Goal: Find specific page/section: Find specific page/section

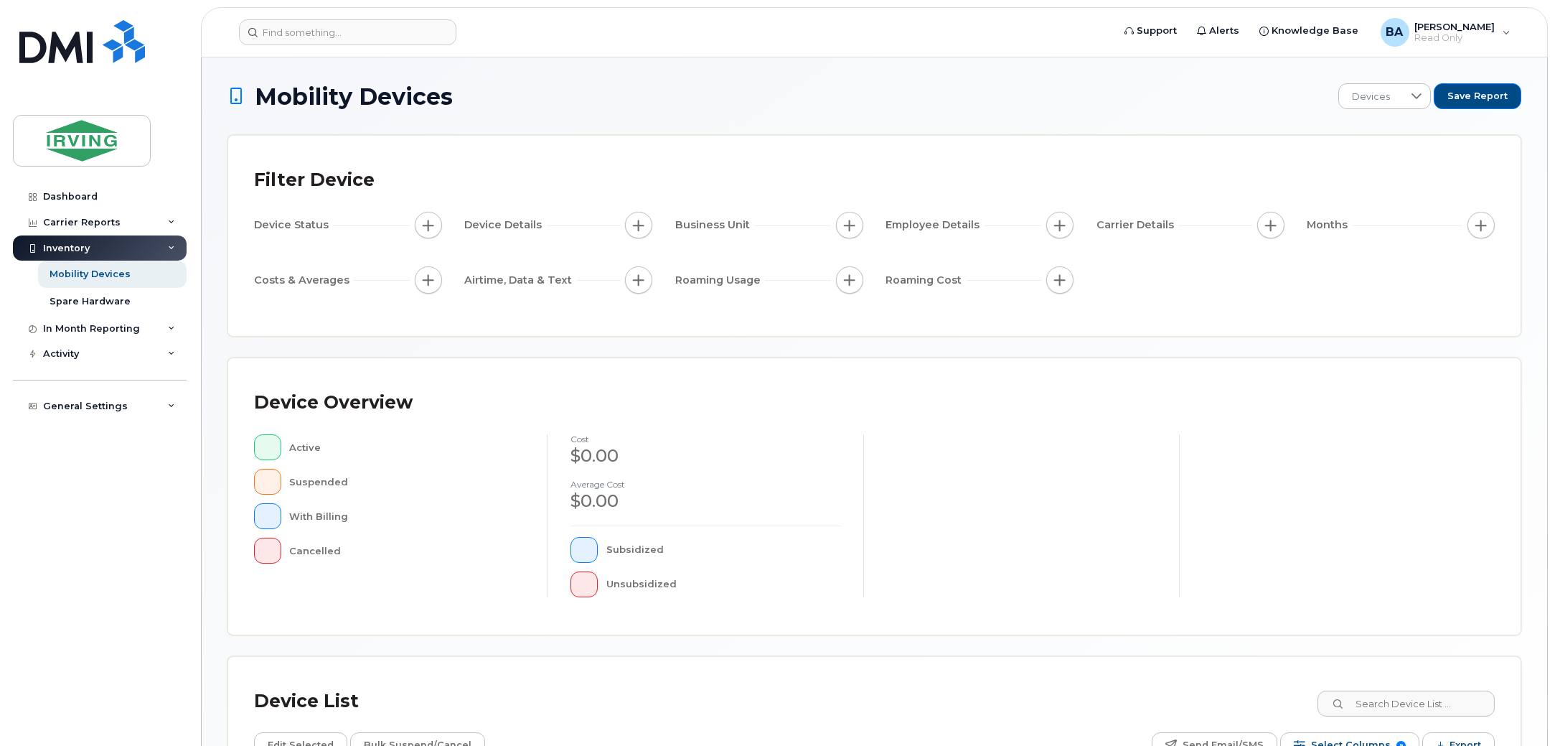
scroll to position [179, 0]
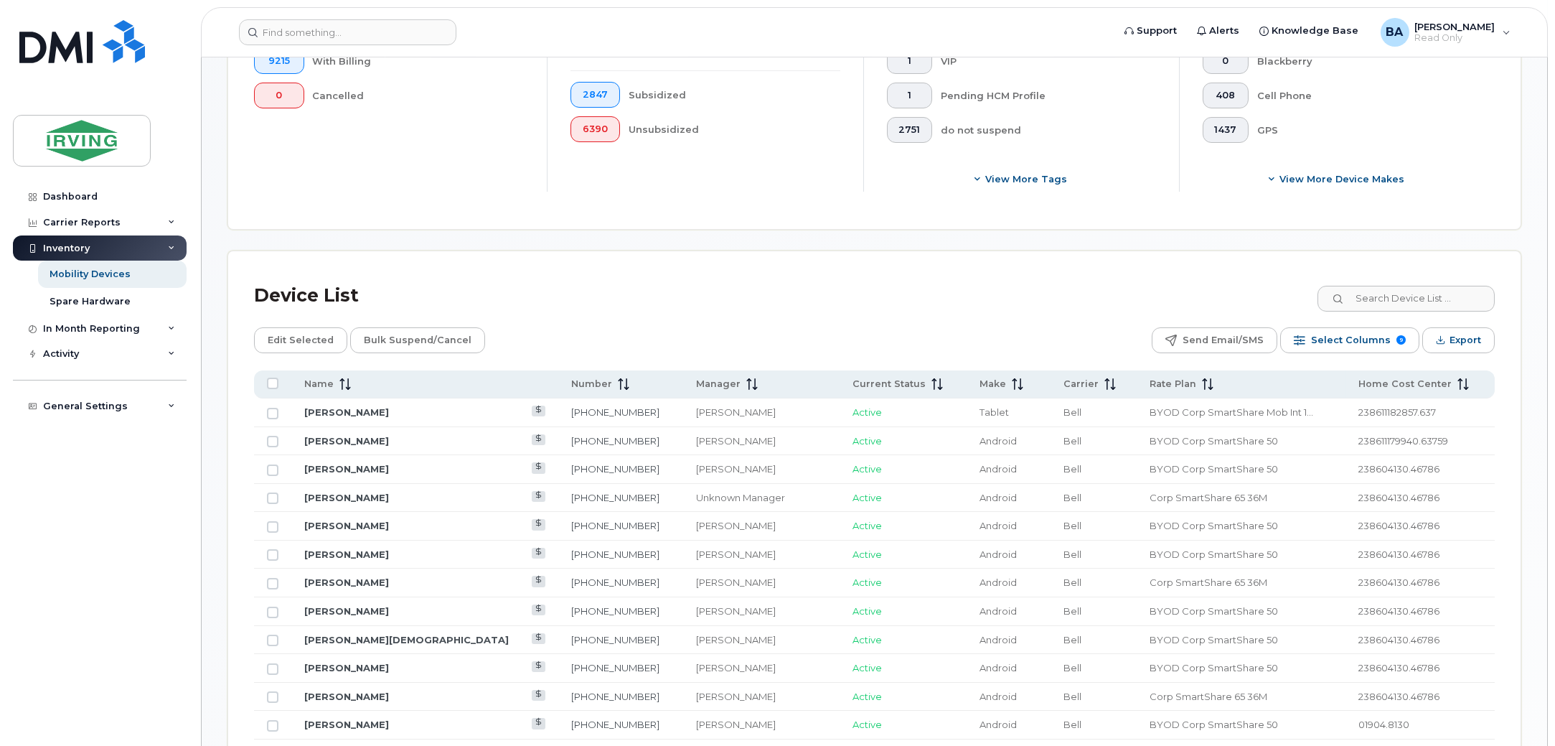
scroll to position [537, 0]
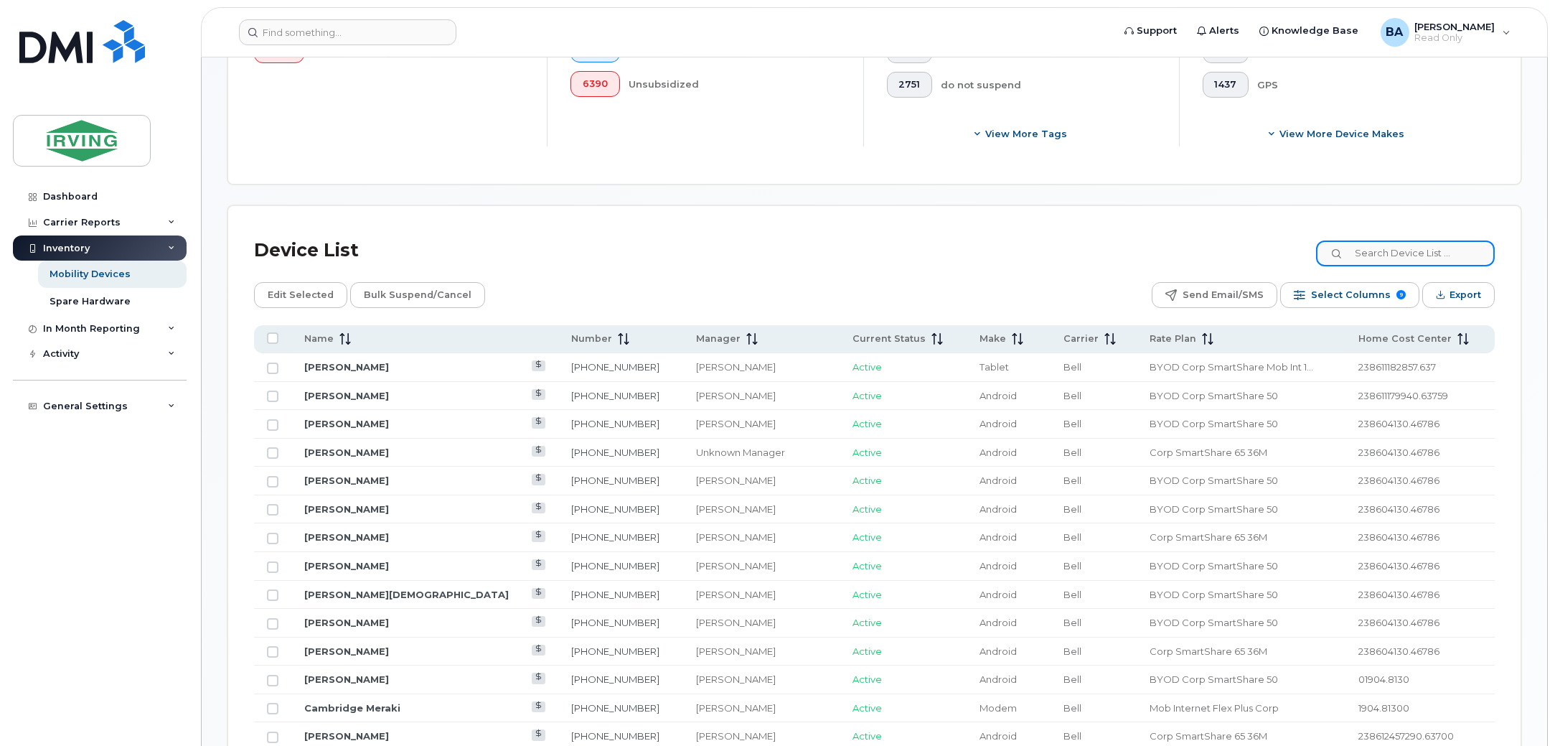
click at [1385, 247] on input at bounding box center [1405, 253] width 179 height 26
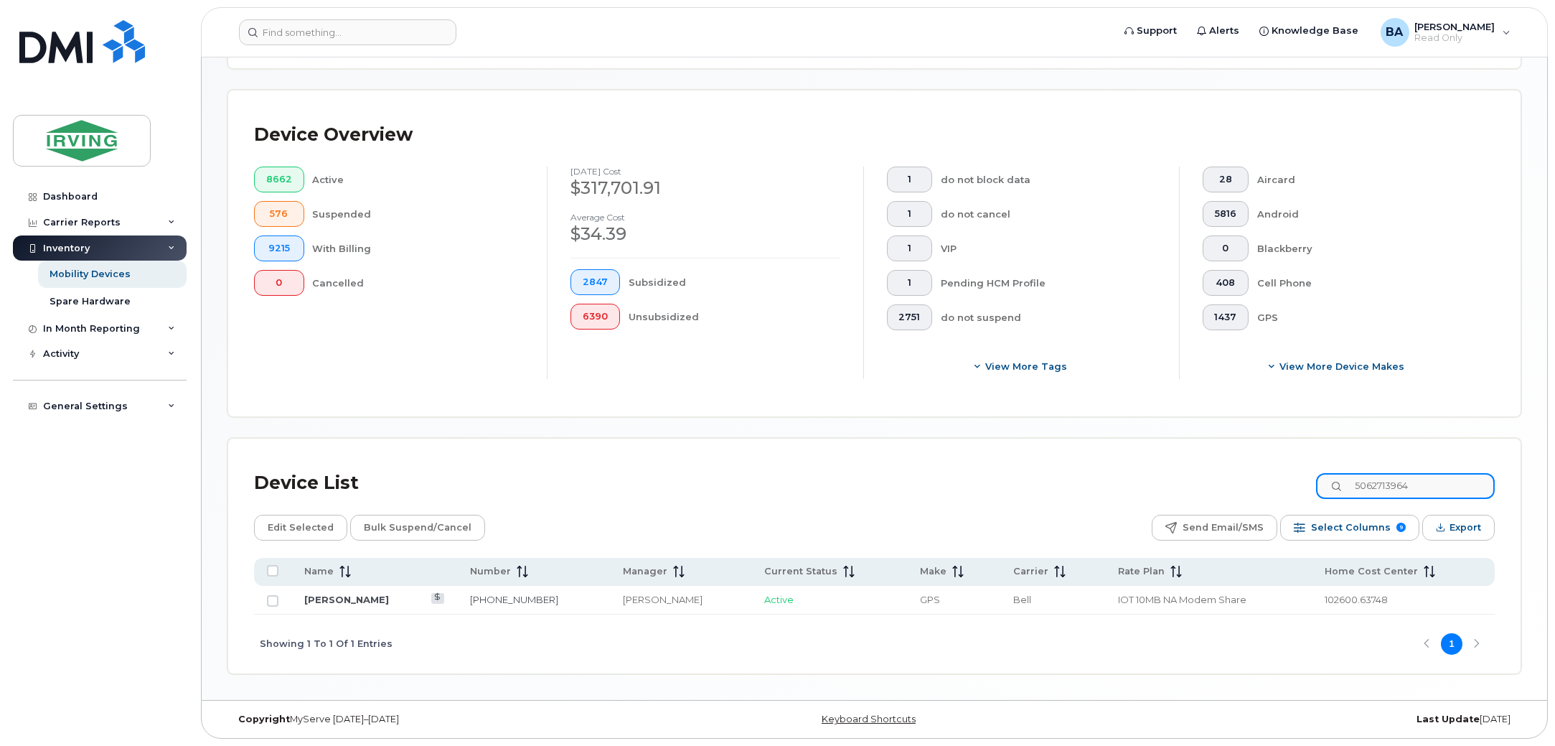
scroll to position [306, 0]
drag, startPoint x: 1459, startPoint y: 479, endPoint x: 1112, endPoint y: 483, distance: 346.6
click at [1112, 483] on div "Device List 5062713964" at bounding box center [874, 482] width 1241 height 37
click at [1424, 493] on input "5062713964" at bounding box center [1405, 486] width 179 height 26
drag, startPoint x: 1447, startPoint y: 486, endPoint x: 1034, endPoint y: 486, distance: 412.6
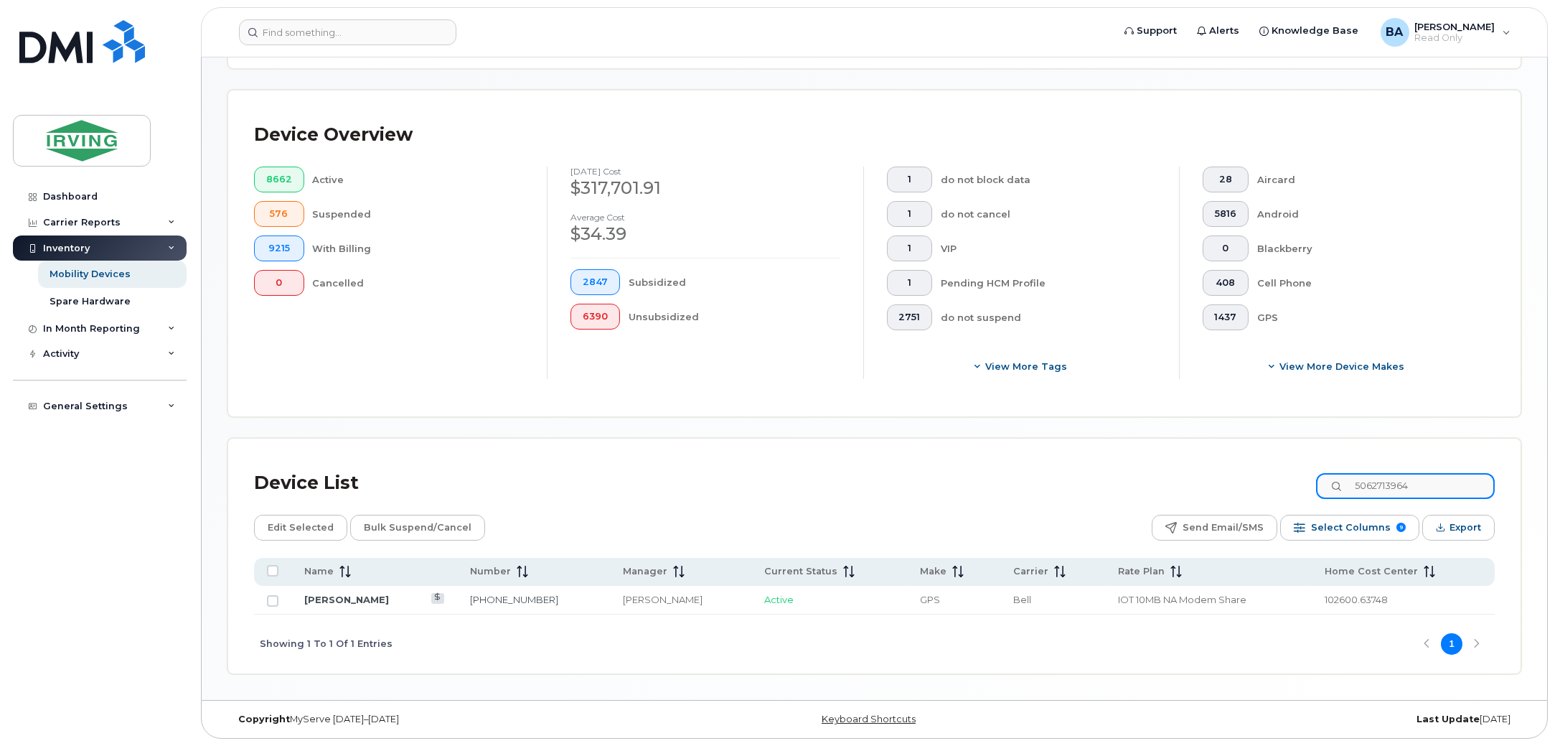
click at [1047, 482] on div "Device List 5062713964" at bounding box center [874, 482] width 1241 height 37
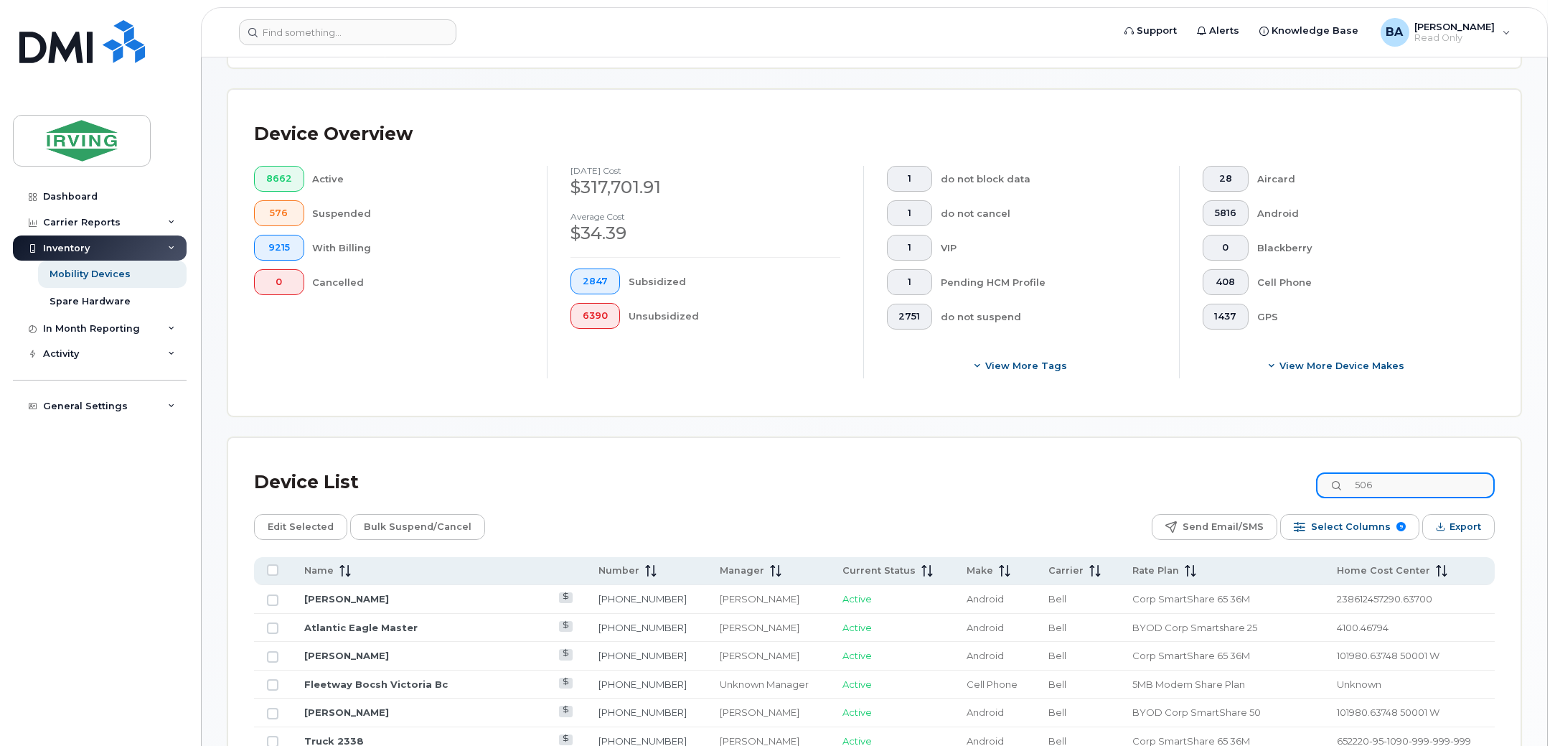
scroll to position [537, 0]
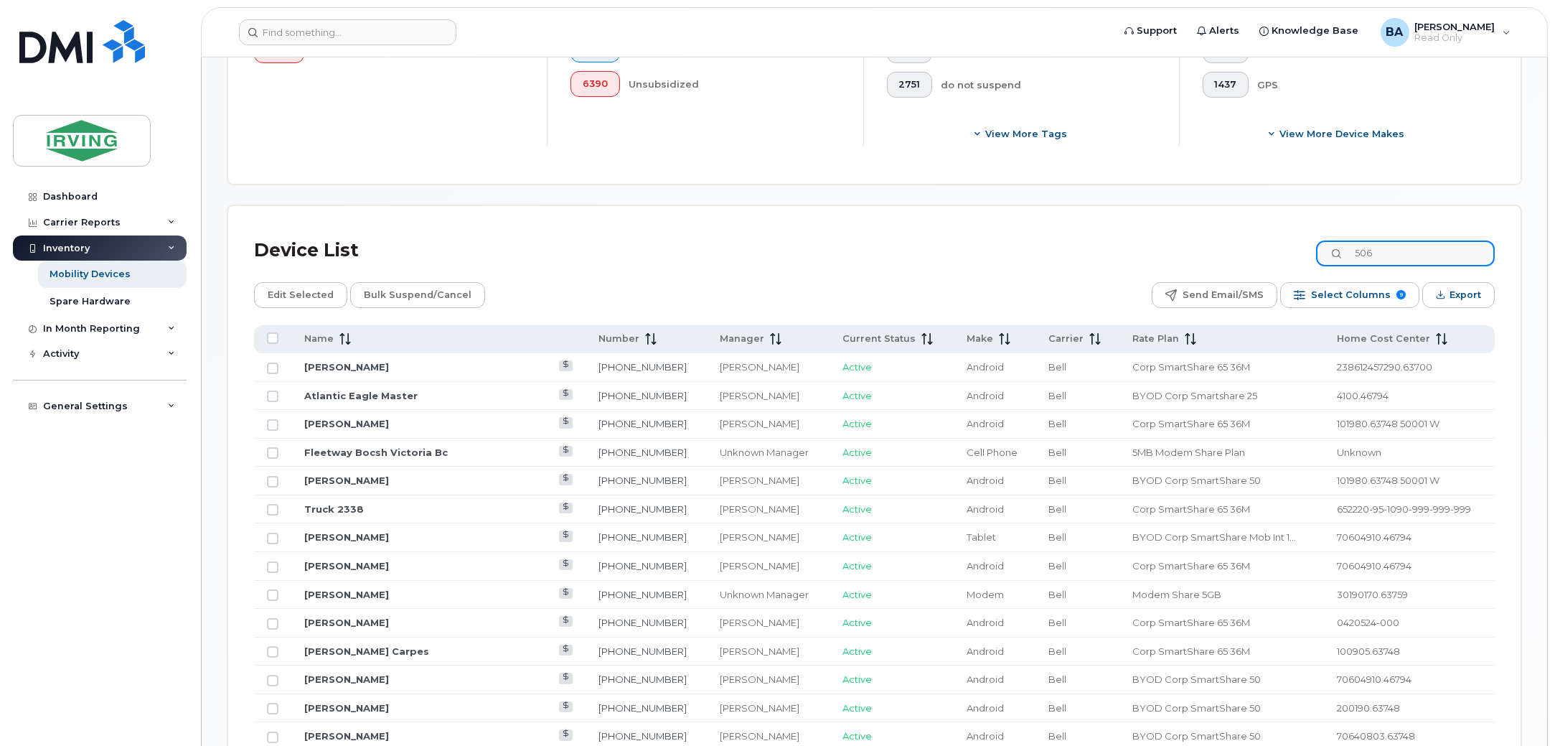
click at [1414, 255] on input "506" at bounding box center [1405, 253] width 179 height 26
drag, startPoint x: 1414, startPoint y: 255, endPoint x: 799, endPoint y: 207, distance: 616.8
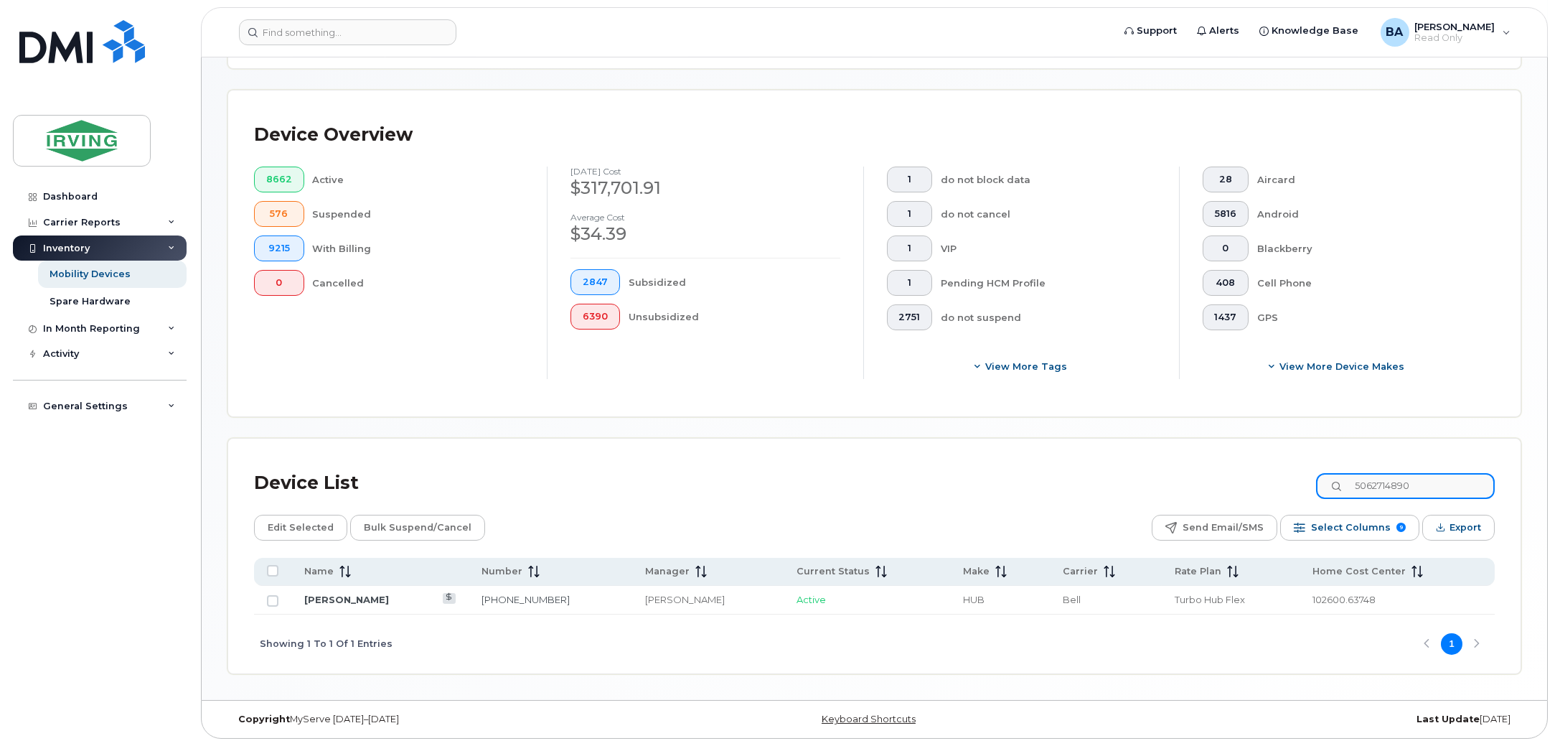
scroll to position [306, 0]
click at [1447, 479] on input "5062714890" at bounding box center [1405, 486] width 179 height 26
drag, startPoint x: 1458, startPoint y: 480, endPoint x: 1057, endPoint y: 394, distance: 410.3
click at [1061, 394] on div "Mobility Devices Devices Save Report Export to CSV Filter Device Device Status …" at bounding box center [874, 226] width 1294 height 896
click at [1447, 476] on input "5062714957" at bounding box center [1405, 486] width 179 height 26
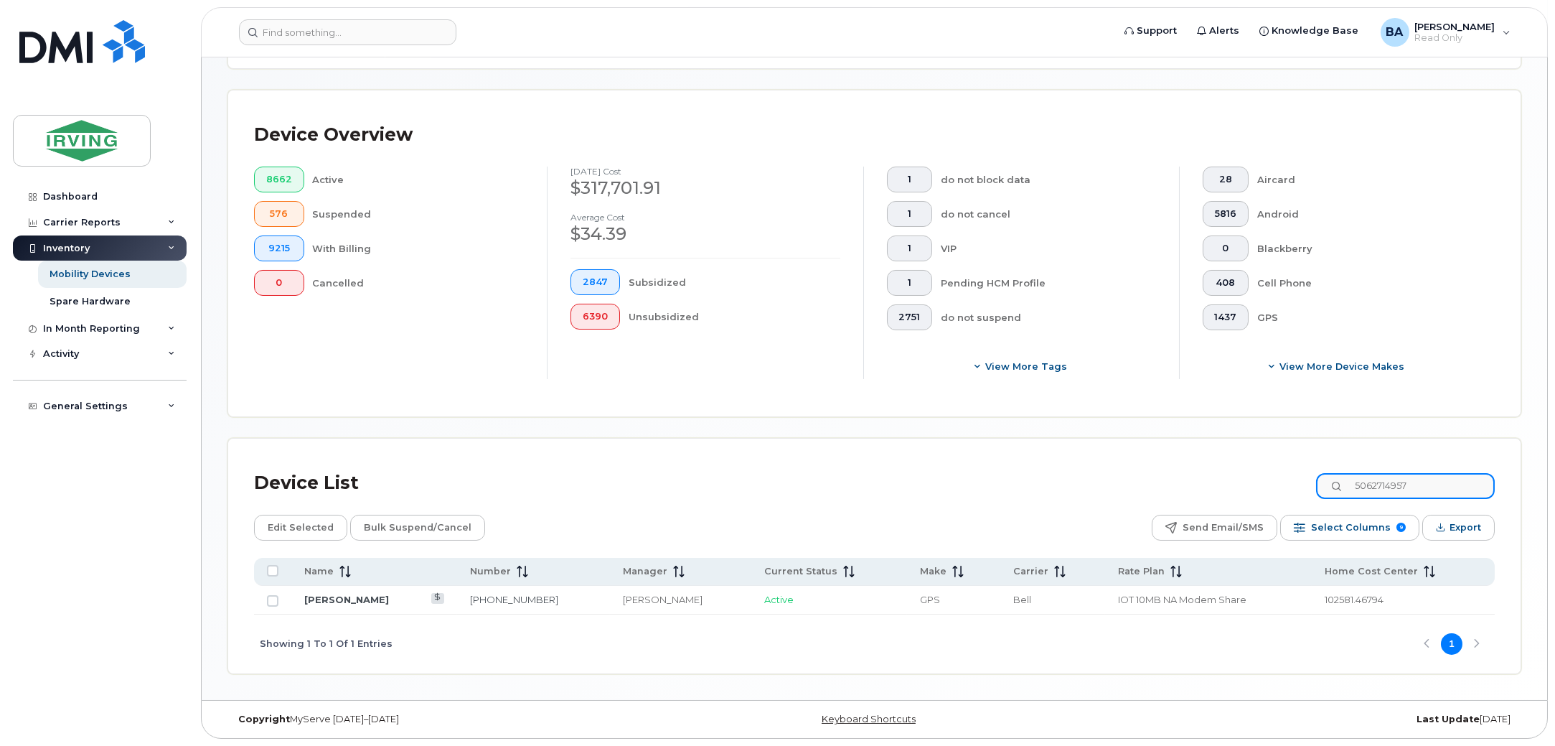
drag, startPoint x: 1451, startPoint y: 479, endPoint x: 975, endPoint y: 459, distance: 476.2
click at [975, 459] on div "Device List 5062714957 Edit Selected Bulk Suspend/Cancel Send Email/SMS Select …" at bounding box center [874, 555] width 1292 height 235
drag, startPoint x: 1445, startPoint y: 479, endPoint x: 1094, endPoint y: 423, distance: 355.3
click at [1094, 423] on div "Mobility Devices Devices Save Report Export to CSV Filter Device Device Status …" at bounding box center [874, 226] width 1294 height 896
drag, startPoint x: 1430, startPoint y: 487, endPoint x: 1448, endPoint y: 488, distance: 18.0
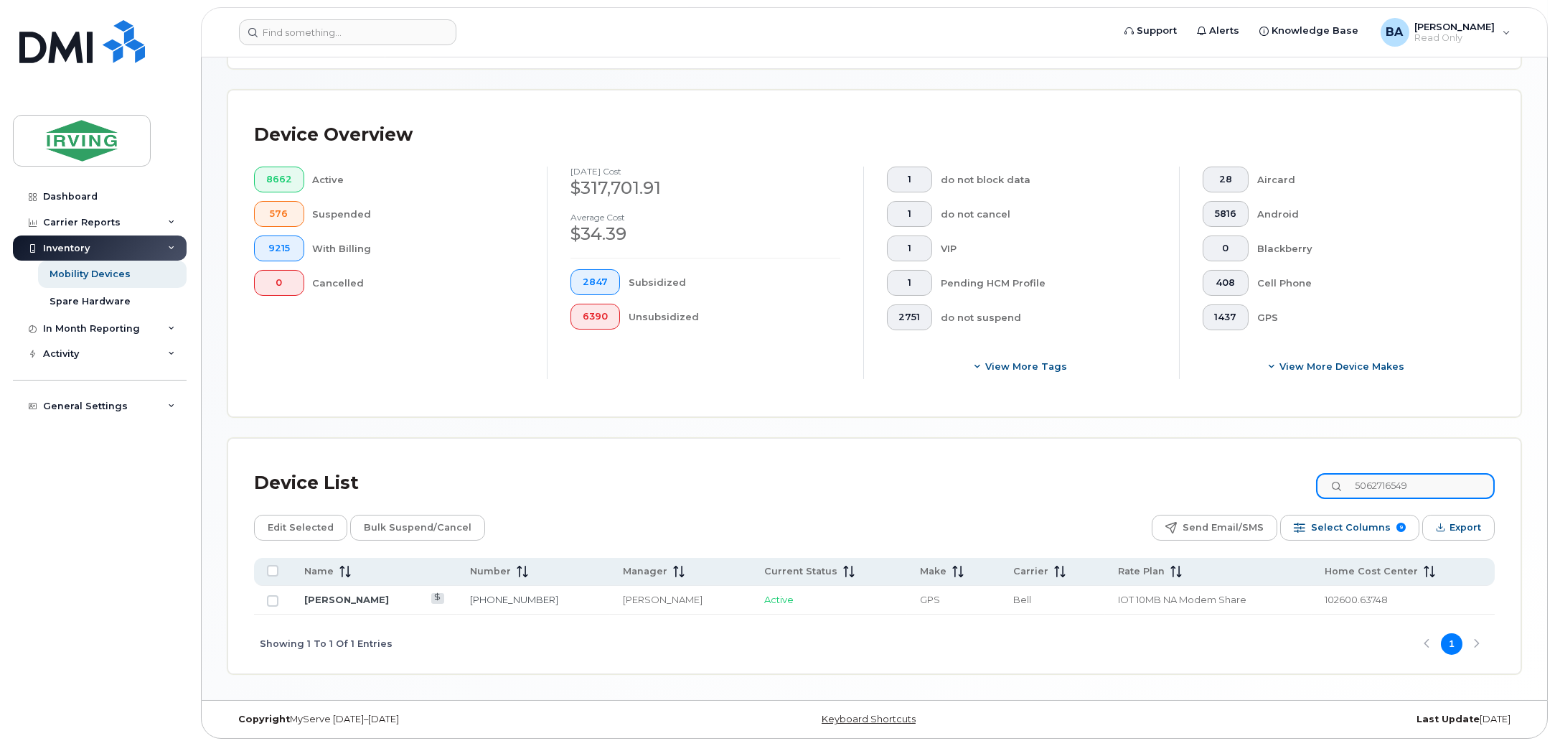
click at [1430, 487] on input "5062716549" at bounding box center [1405, 486] width 179 height 26
drag, startPoint x: 1433, startPoint y: 481, endPoint x: 951, endPoint y: 474, distance: 482.3
click at [952, 474] on div "Device List 5062716549" at bounding box center [874, 482] width 1241 height 37
drag, startPoint x: 1442, startPoint y: 487, endPoint x: 941, endPoint y: 442, distance: 502.9
click at [946, 442] on div "Device List 5063430381 Edit Selected Bulk Suspend/Cancel Send Email/SMS Select …" at bounding box center [874, 555] width 1292 height 235
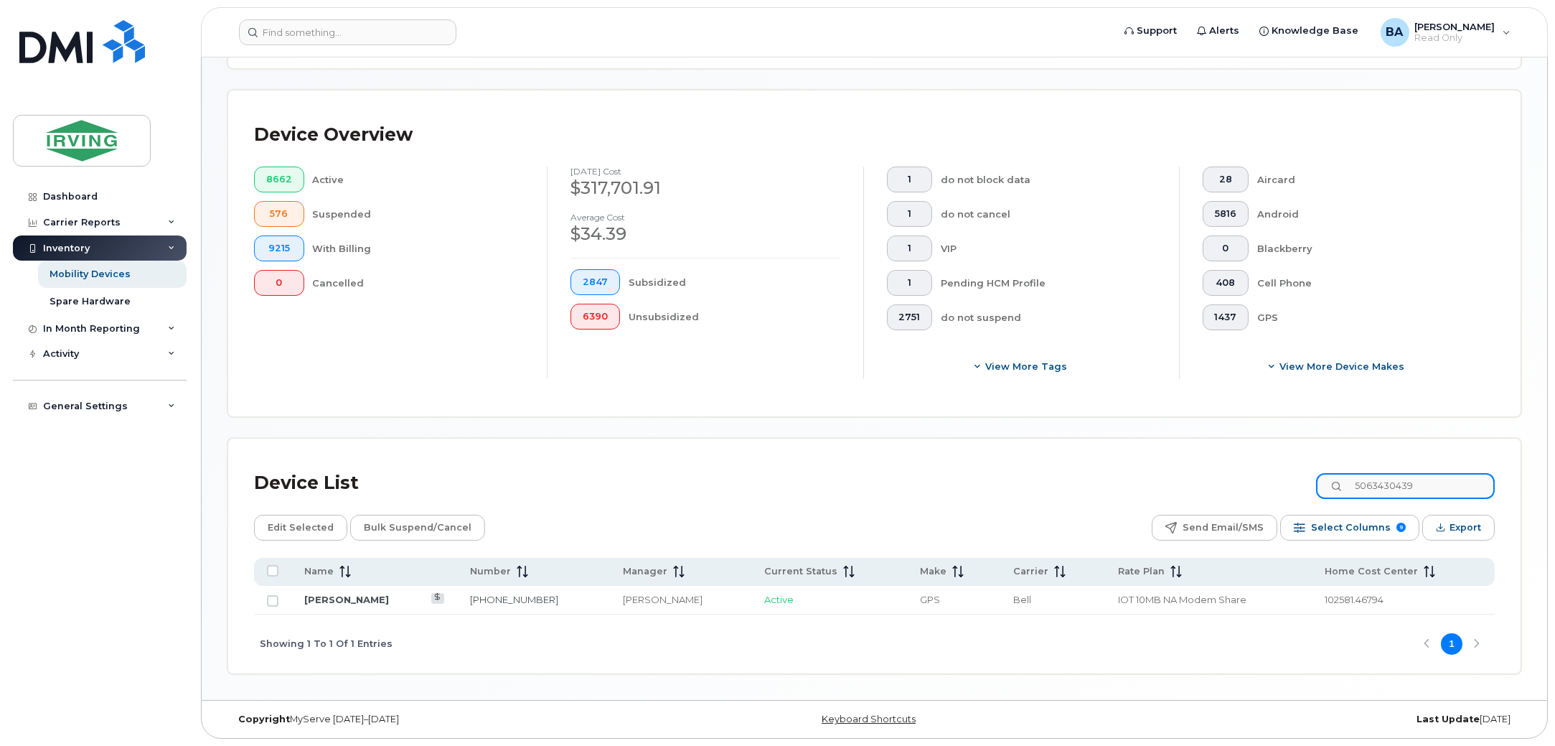
drag, startPoint x: 1452, startPoint y: 478, endPoint x: 996, endPoint y: 454, distance: 456.3
click at [996, 454] on div "Device List 5063430439 Edit Selected Bulk Suspend/Cancel Send Email/SMS Select …" at bounding box center [874, 555] width 1292 height 235
click at [1439, 475] on input "5063432265" at bounding box center [1405, 486] width 179 height 26
drag, startPoint x: 1444, startPoint y: 478, endPoint x: 1022, endPoint y: 487, distance: 422.0
click at [1027, 484] on div "Device List 5063432265" at bounding box center [874, 482] width 1241 height 37
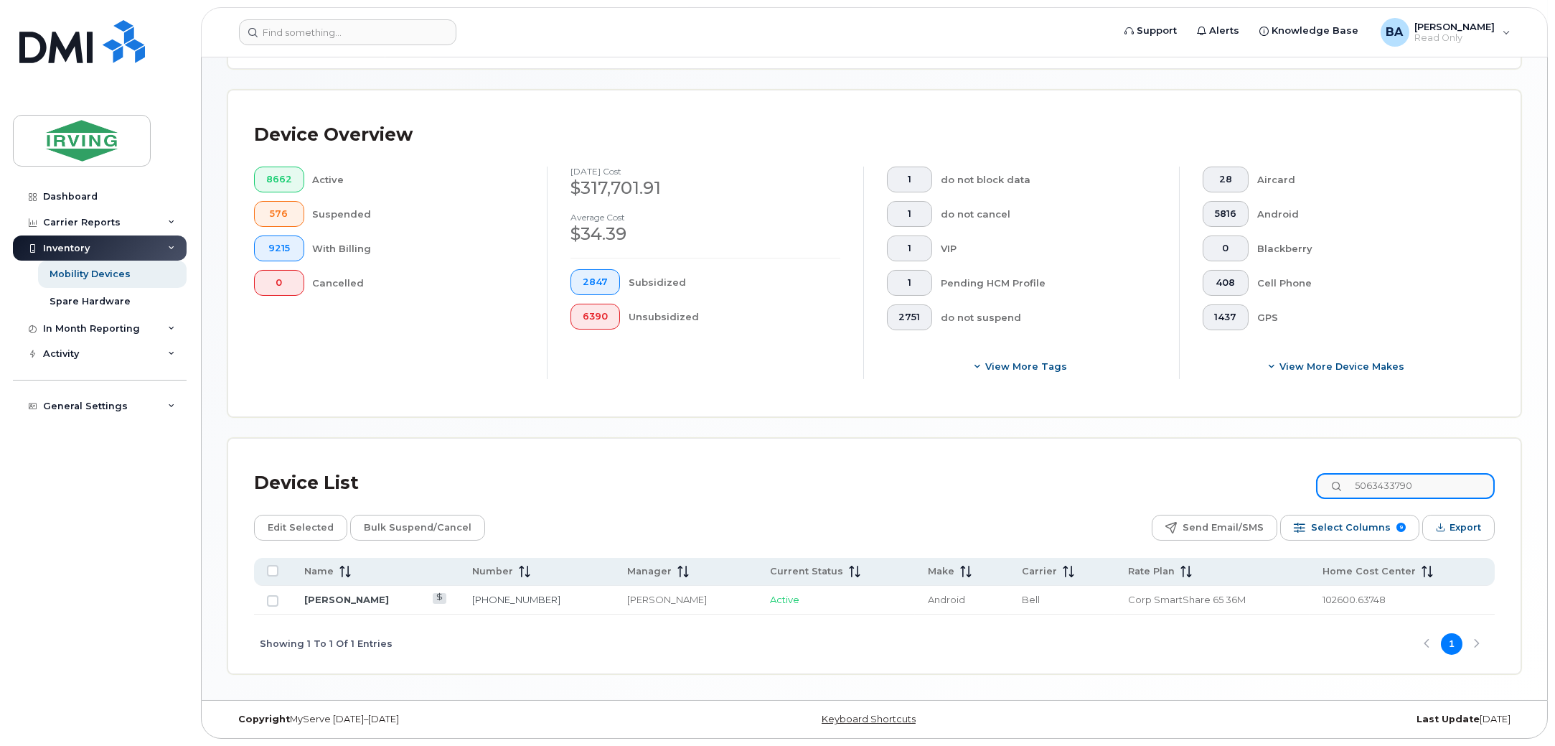
drag, startPoint x: 1438, startPoint y: 487, endPoint x: 1070, endPoint y: 476, distance: 368.3
click at [1070, 476] on div "Device List 5063433790" at bounding box center [874, 482] width 1241 height 37
drag, startPoint x: 1450, startPoint y: 487, endPoint x: 939, endPoint y: 461, distance: 511.6
click at [980, 457] on div "Device List 5063435529 Edit Selected Bulk Suspend/Cancel Send Email/SMS Select …" at bounding box center [874, 555] width 1292 height 235
drag, startPoint x: 1445, startPoint y: 484, endPoint x: 1079, endPoint y: 435, distance: 369.3
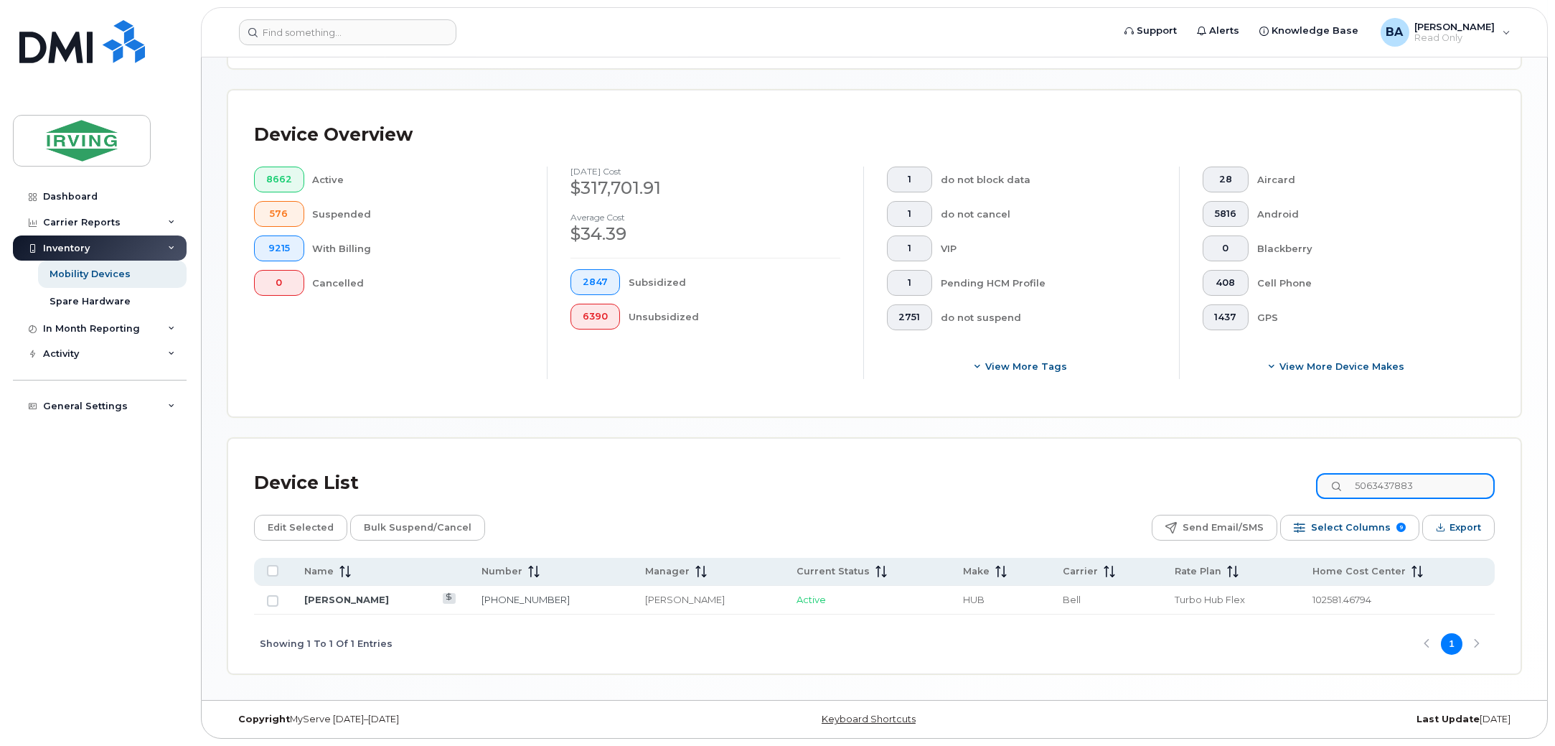
click at [1079, 435] on div "Mobility Devices Devices Save Report Export to CSV Filter Device Device Status …" at bounding box center [874, 226] width 1294 height 896
drag, startPoint x: 1471, startPoint y: 487, endPoint x: 1151, endPoint y: 450, distance: 322.2
click at [1151, 450] on div "Device List 5063493054 Edit Selected Bulk Suspend/Cancel Send Email/SMS Select …" at bounding box center [874, 555] width 1292 height 235
drag, startPoint x: 1472, startPoint y: 481, endPoint x: 867, endPoint y: 459, distance: 605.3
click at [894, 461] on div "Device List 5063493246 Edit Selected Bulk Suspend/Cancel Send Email/SMS Select …" at bounding box center [874, 555] width 1292 height 235
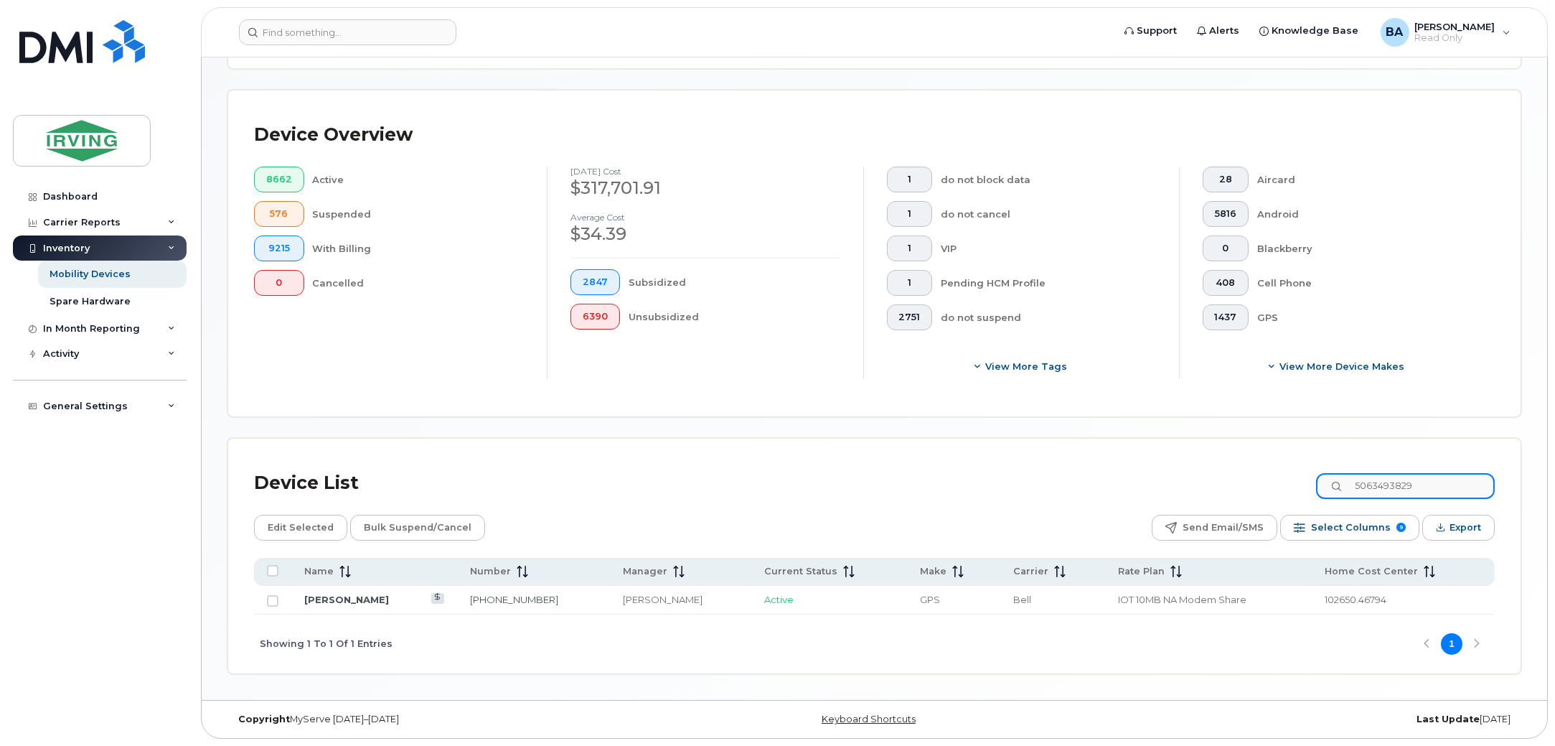
drag, startPoint x: 1442, startPoint y: 489, endPoint x: 1217, endPoint y: 458, distance: 226.7
click at [1218, 458] on div "Device List 5063493829 Edit Selected Bulk Suspend/Cancel Send Email/SMS Select …" at bounding box center [874, 555] width 1292 height 235
drag, startPoint x: 1482, startPoint y: 478, endPoint x: 1130, endPoint y: 492, distance: 351.9
click at [1134, 492] on div "Device List 5063493837" at bounding box center [874, 482] width 1241 height 37
drag, startPoint x: 1439, startPoint y: 484, endPoint x: 792, endPoint y: 448, distance: 647.5
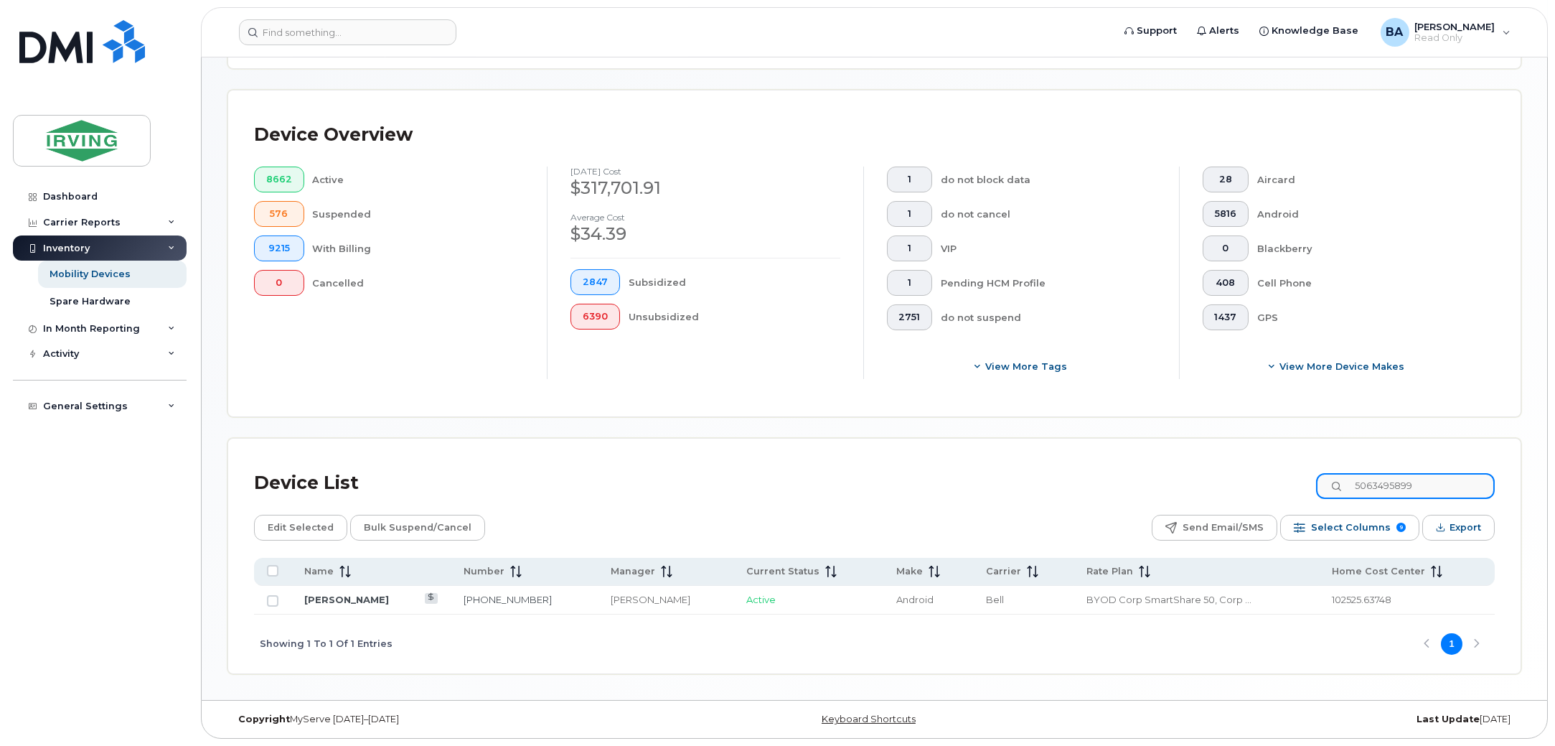
click at [792, 448] on div "Device List 5063495899 Edit Selected Bulk Suspend/Cancel Send Email/SMS Select …" at bounding box center [874, 555] width 1292 height 235
drag, startPoint x: 1441, startPoint y: 480, endPoint x: 1106, endPoint y: 448, distance: 336.7
click at [1106, 448] on div "Device List 5066472293 Edit Selected Bulk Suspend/Cancel Send Email/SMS Select …" at bounding box center [874, 555] width 1292 height 235
drag, startPoint x: 1444, startPoint y: 486, endPoint x: 1056, endPoint y: 441, distance: 391.5
click at [1056, 441] on div "Device List 5066476913 Edit Selected Bulk Suspend/Cancel Send Email/SMS Select …" at bounding box center [874, 555] width 1292 height 235
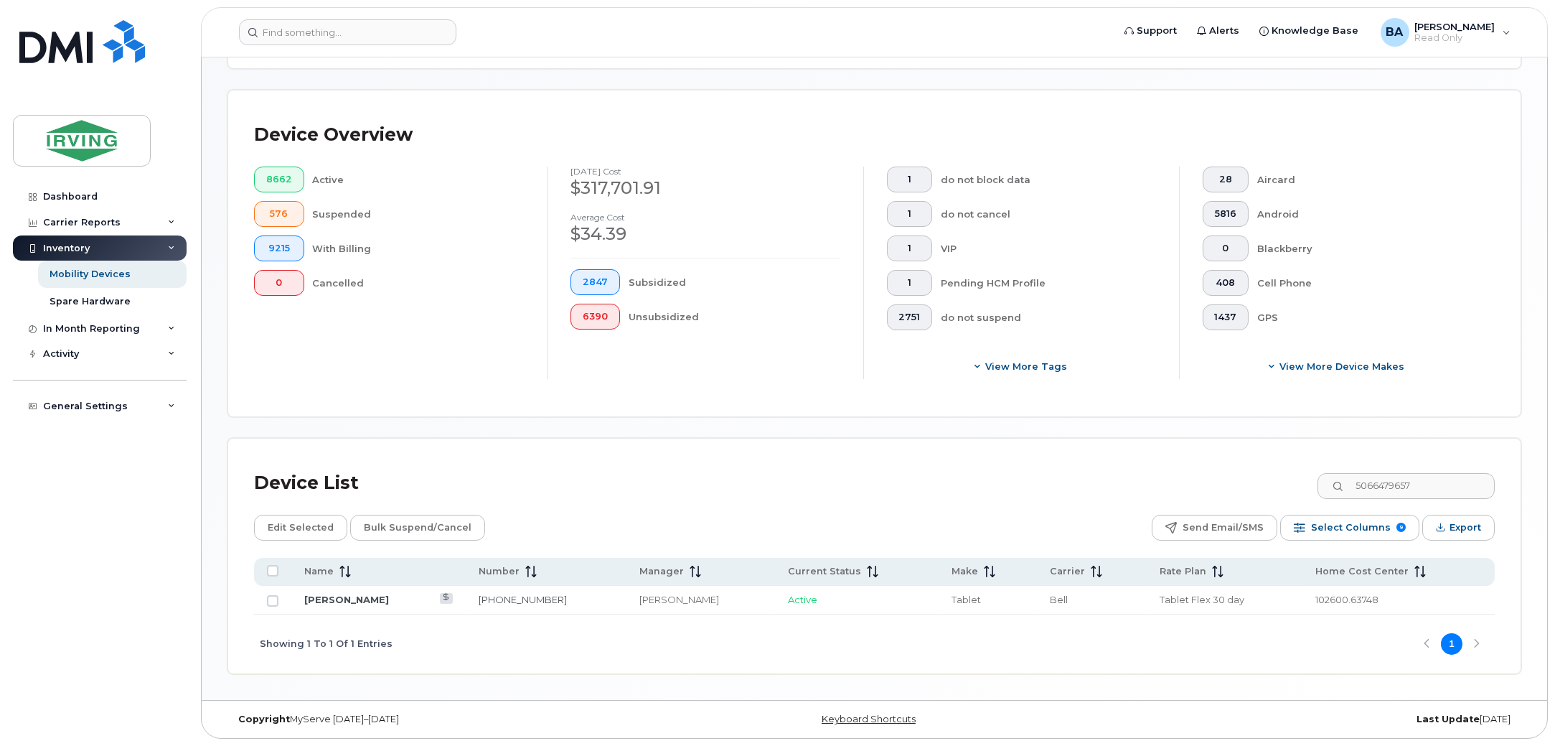
click at [184, 542] on div "Dashboard Carrier Reports Monthly Billing Data Daily Data Pooling Data Behavior…" at bounding box center [101, 454] width 177 height 540
click at [1464, 502] on div "Device List 5066479657 Edit Selected Bulk Suspend/Cancel Send Email/SMS Select …" at bounding box center [874, 568] width 1241 height 209
click at [1458, 489] on input "5066479657" at bounding box center [1405, 486] width 179 height 26
drag, startPoint x: 1444, startPoint y: 483, endPoint x: 687, endPoint y: 410, distance: 761.2
click at [687, 410] on div "Mobility Devices Devices Save Report Export to CSV Filter Device Device Status …" at bounding box center [874, 226] width 1294 height 896
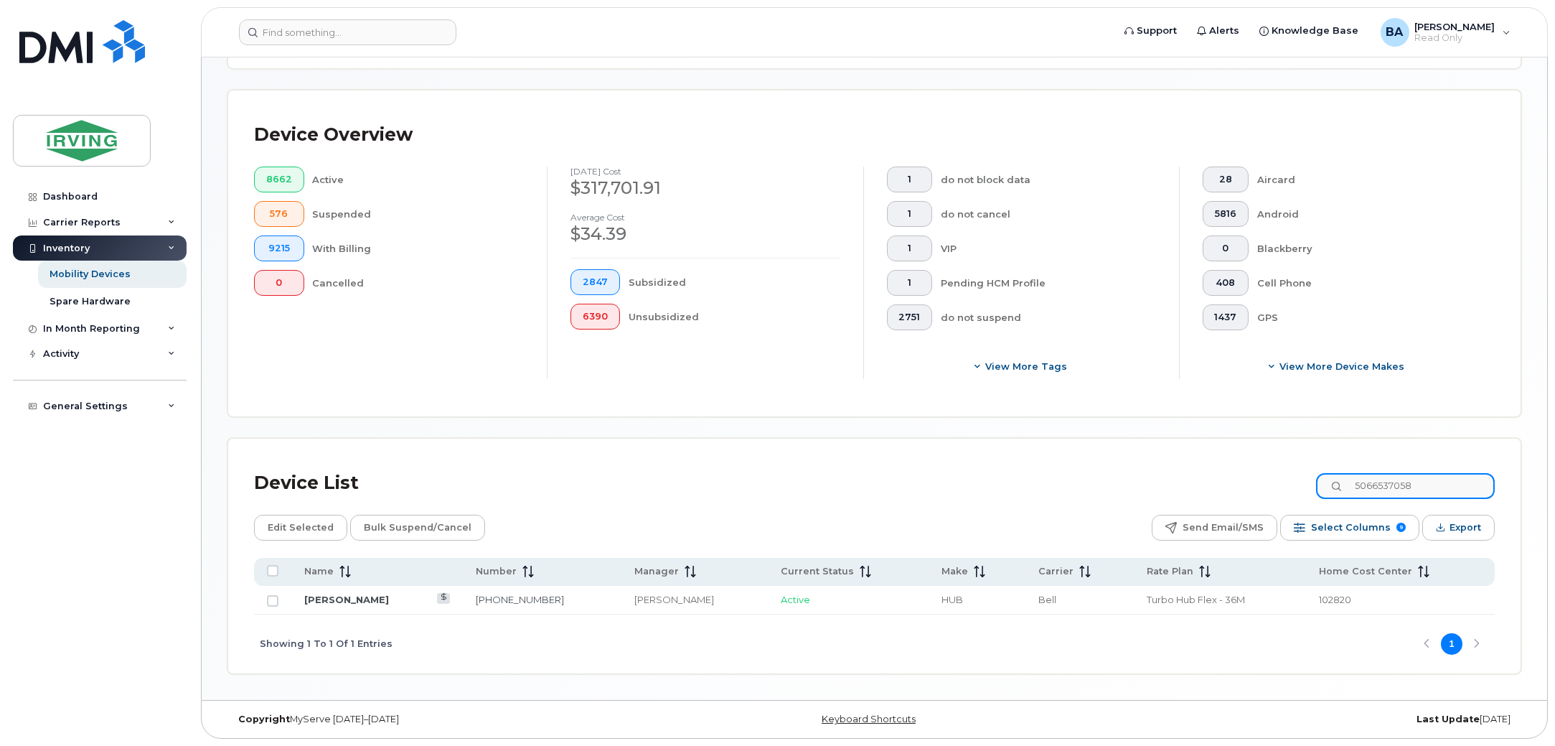
drag, startPoint x: 1446, startPoint y: 487, endPoint x: 1071, endPoint y: 478, distance: 375.4
click at [1071, 478] on div "Device List 5066537058" at bounding box center [874, 482] width 1241 height 37
click at [1432, 477] on input "5066546707" at bounding box center [1405, 486] width 179 height 26
drag, startPoint x: 1442, startPoint y: 480, endPoint x: 883, endPoint y: 442, distance: 560.3
click at [883, 442] on div "Device List 5066546707 Edit Selected Bulk Suspend/Cancel Send Email/SMS Select …" at bounding box center [874, 555] width 1292 height 235
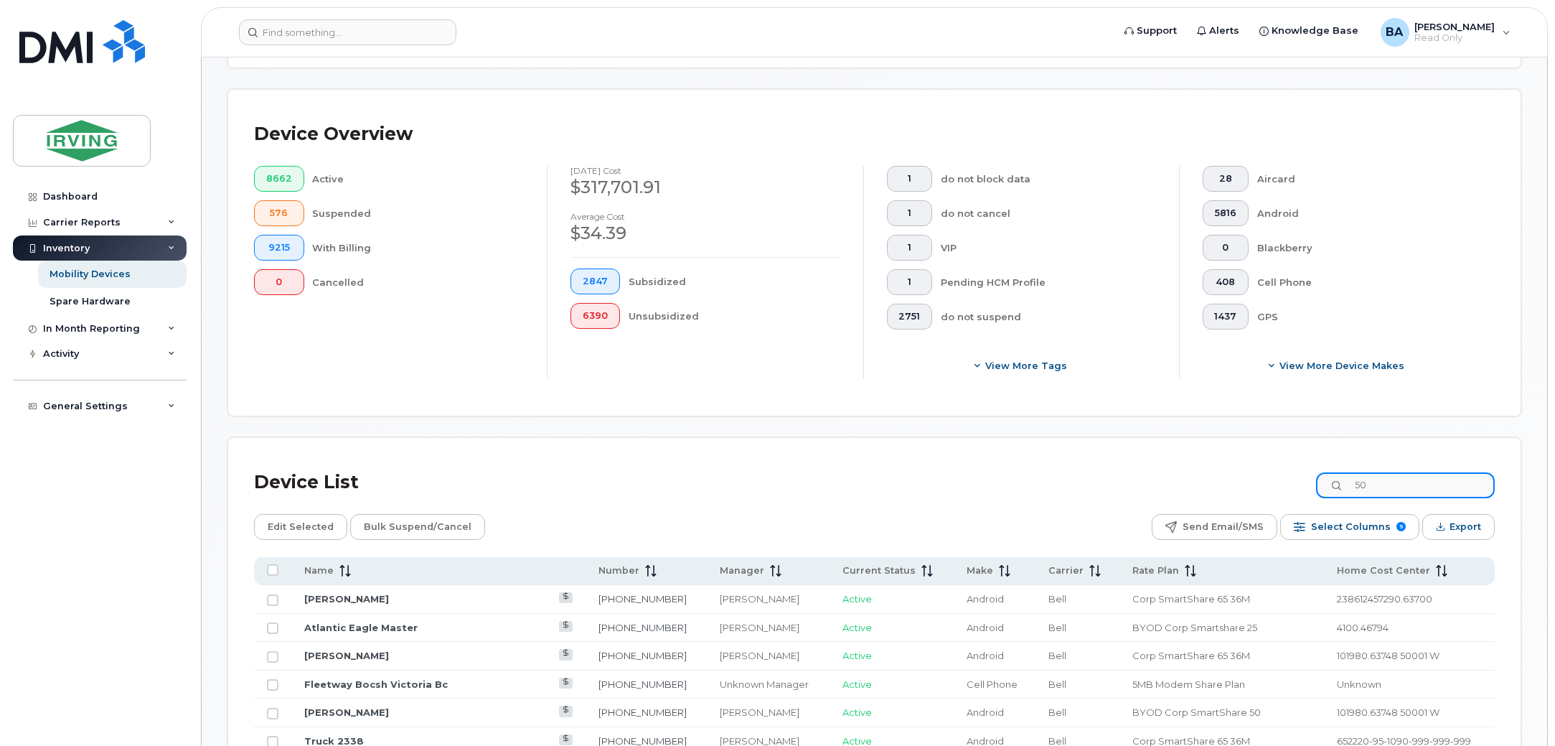
type input "5"
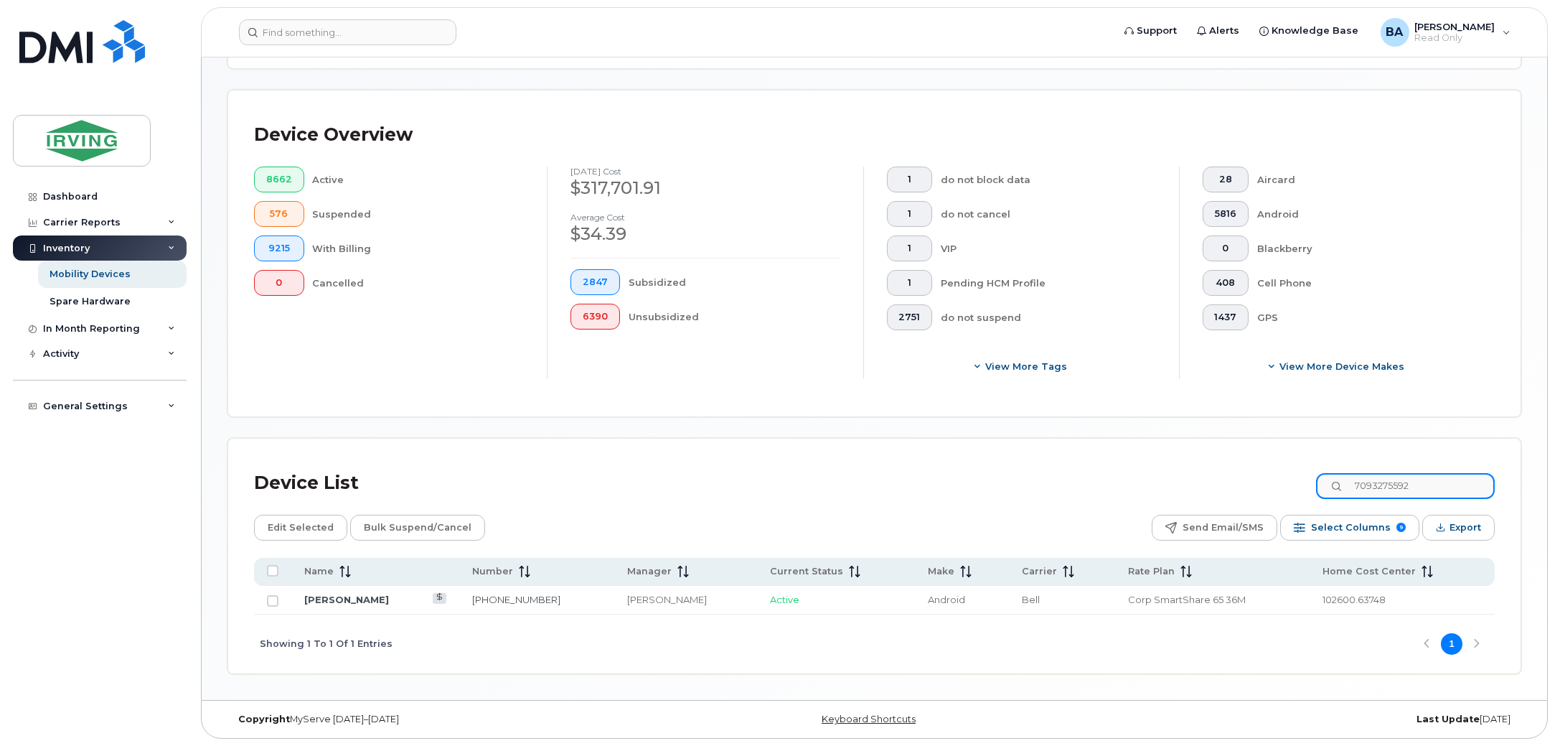
drag, startPoint x: 1421, startPoint y: 483, endPoint x: 1233, endPoint y: 480, distance: 188.0
click at [1220, 474] on div "Device List 7093275592" at bounding box center [874, 482] width 1241 height 37
drag, startPoint x: 1481, startPoint y: 483, endPoint x: 1196, endPoint y: 488, distance: 284.9
click at [1205, 485] on div "Device List 7093275592" at bounding box center [874, 482] width 1241 height 37
drag, startPoint x: 1482, startPoint y: 485, endPoint x: 794, endPoint y: 380, distance: 696.1
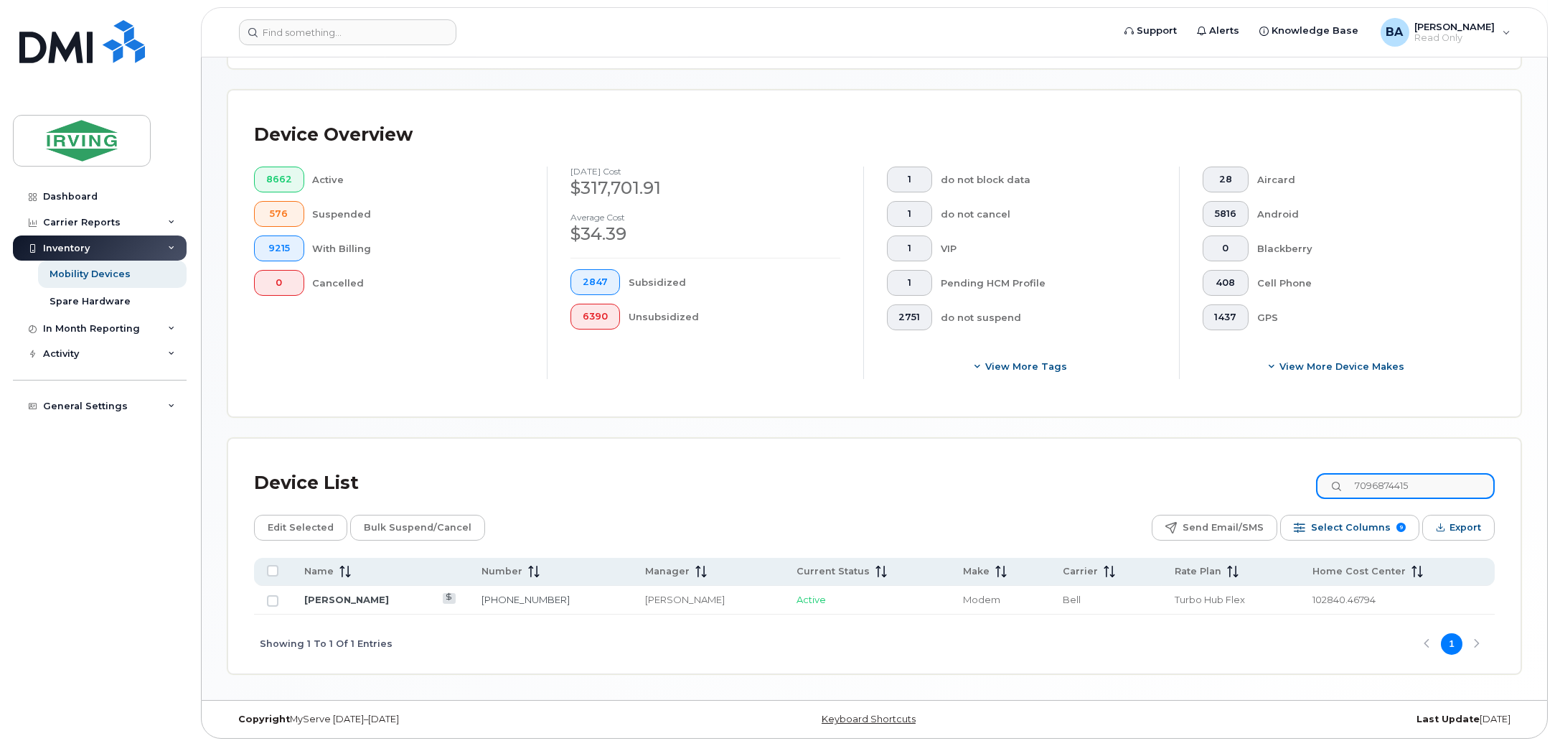
click at [794, 381] on div "Mobility Devices Devices Save Report Export to CSV Filter Device Device Status …" at bounding box center [874, 226] width 1294 height 896
drag, startPoint x: 1469, startPoint y: 479, endPoint x: 1200, endPoint y: 471, distance: 268.5
click at [1200, 471] on div "Device List 7097285245" at bounding box center [874, 482] width 1241 height 37
drag, startPoint x: 1492, startPoint y: 491, endPoint x: 1149, endPoint y: 484, distance: 343.1
click at [1170, 471] on div "Device List 7824096702" at bounding box center [874, 482] width 1241 height 37
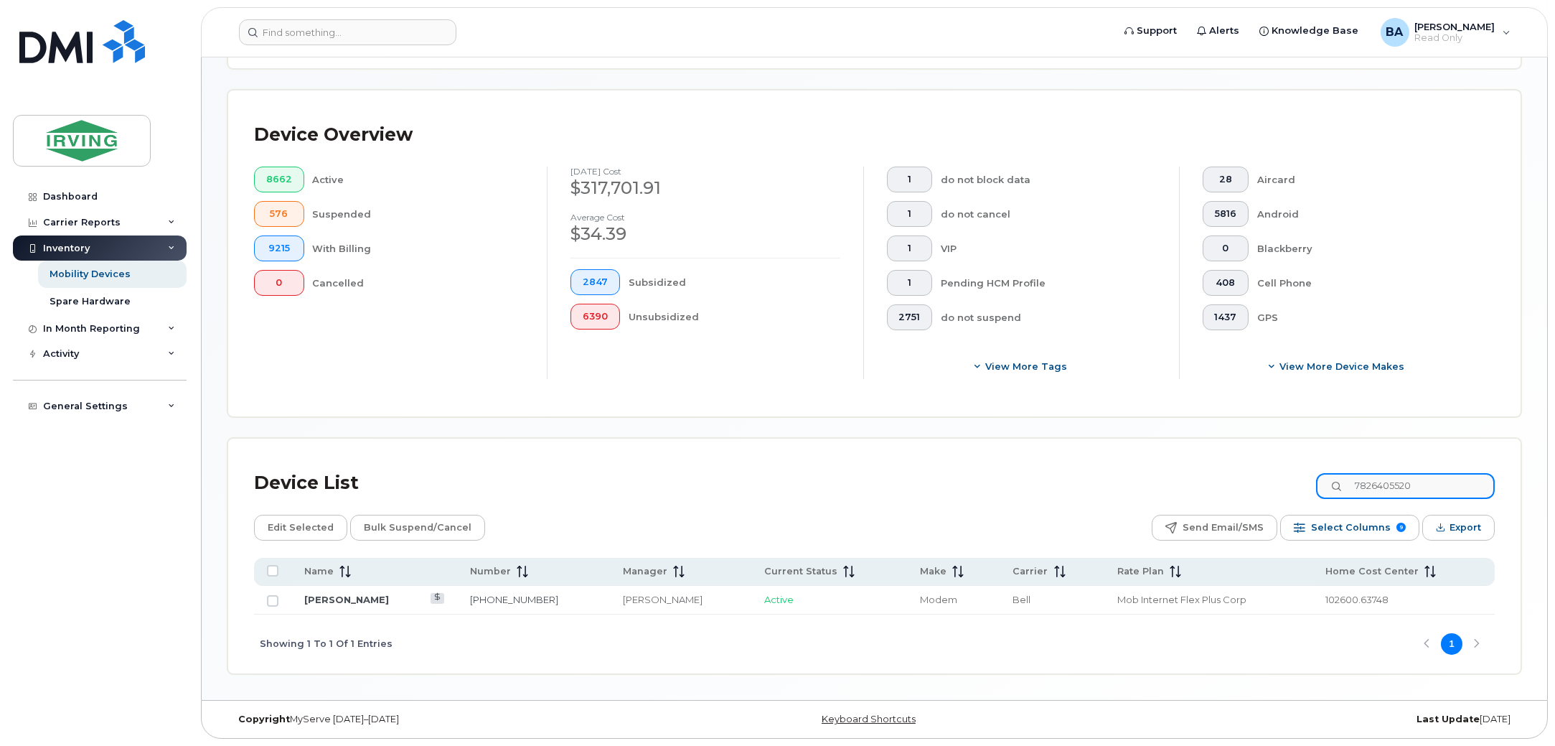
drag, startPoint x: 1445, startPoint y: 493, endPoint x: 952, endPoint y: 467, distance: 493.6
click at [952, 467] on div "Device List 7826405520" at bounding box center [874, 482] width 1241 height 37
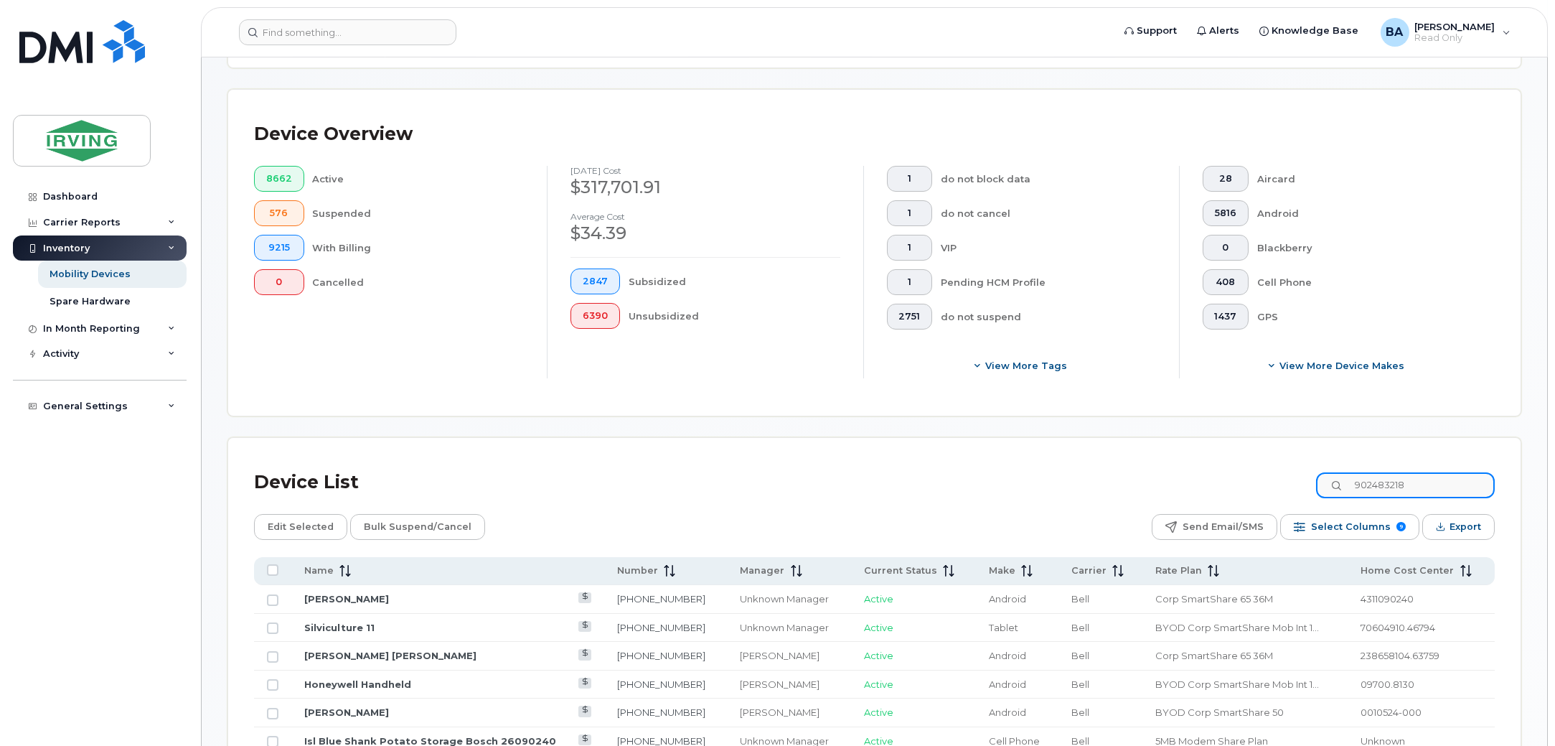
type input "9024832184"
